Goal: Task Accomplishment & Management: Manage account settings

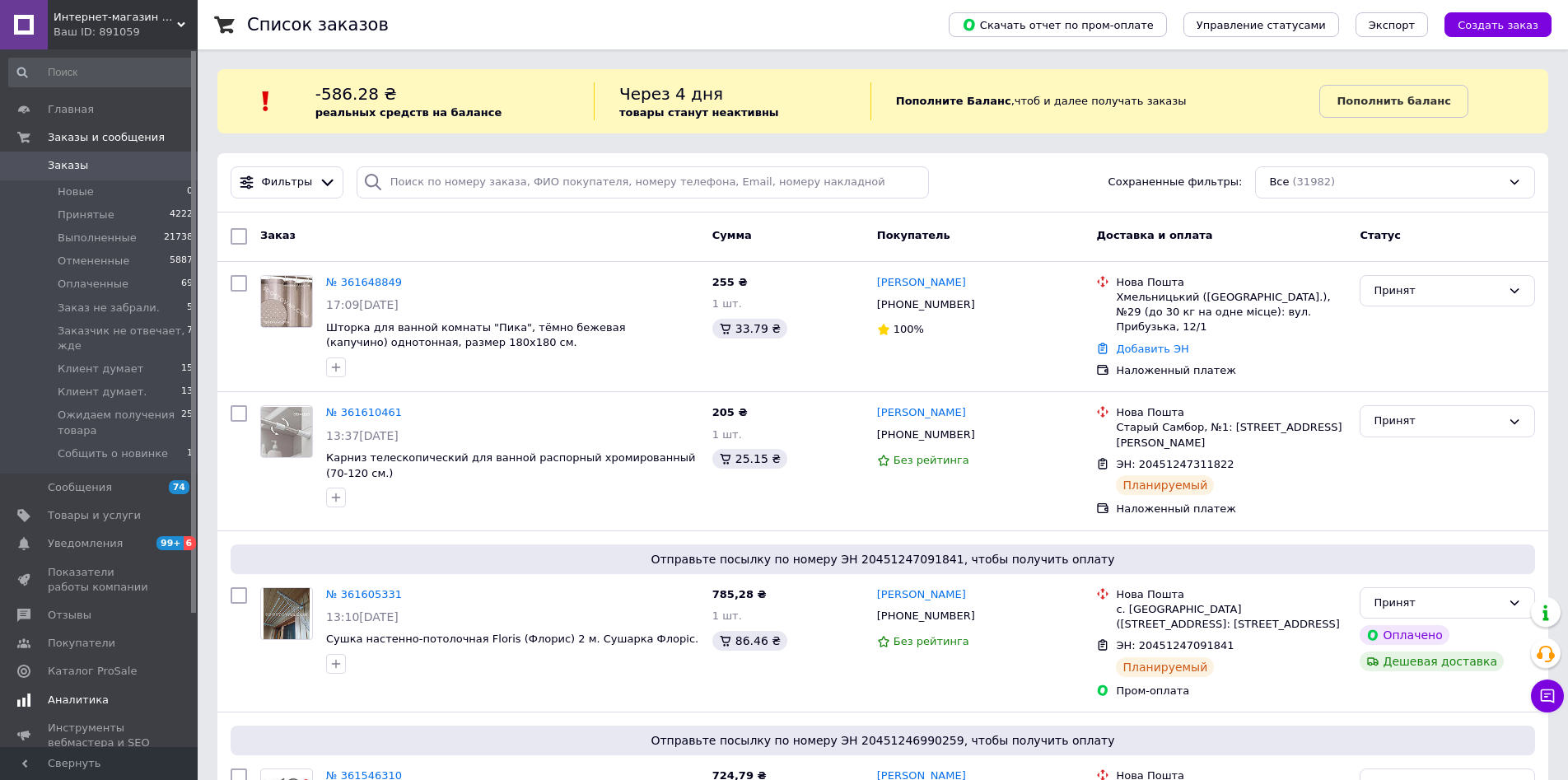
click at [68, 695] on span "Аналитика" at bounding box center [78, 700] width 61 height 15
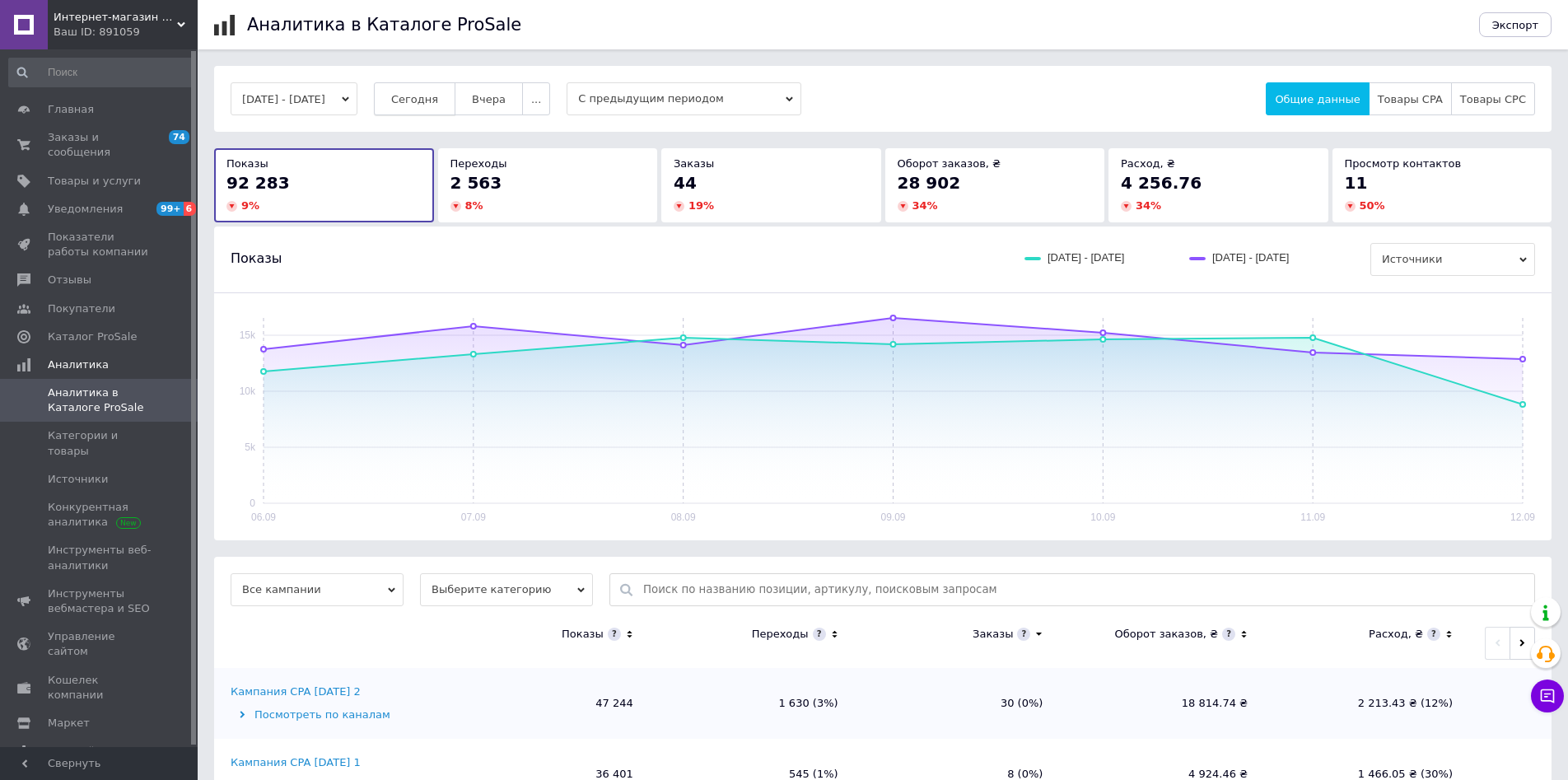
click at [438, 104] on span "Сегодня" at bounding box center [415, 99] width 47 height 12
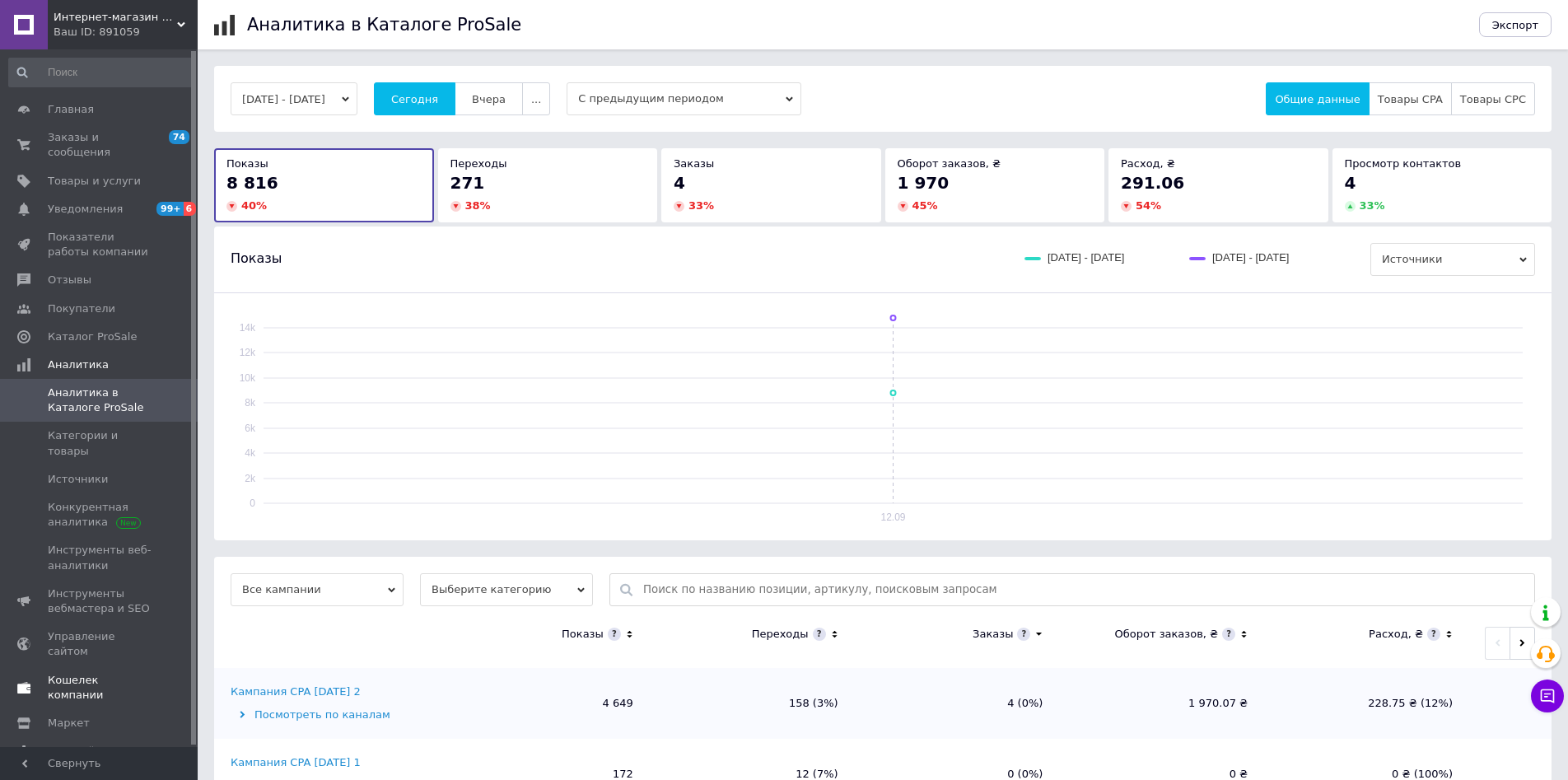
click at [82, 673] on span "Кошелек компании" at bounding box center [100, 688] width 105 height 30
